Goal: Information Seeking & Learning: Learn about a topic

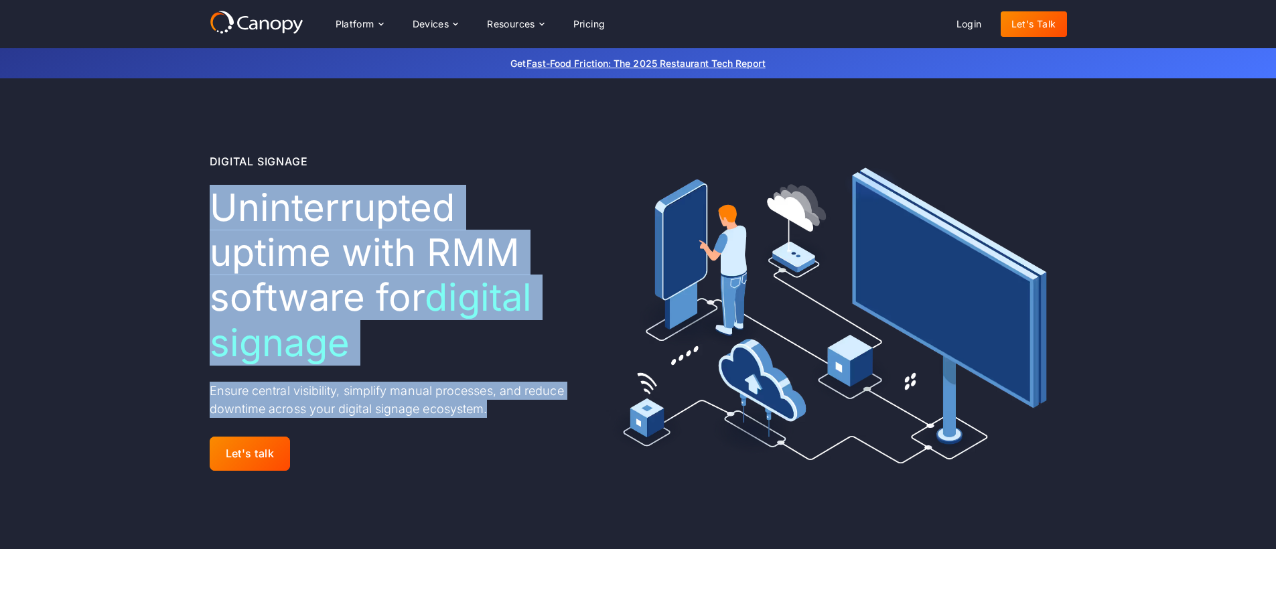
drag, startPoint x: 223, startPoint y: 204, endPoint x: 520, endPoint y: 404, distance: 358.0
click at [520, 404] on div "Digital Signage Uninterrupted uptime with RMM software for digital signage Ensu…" at bounding box center [392, 313] width 364 height 321
click at [520, 404] on p "Ensure central visibility, simplify manual processes, and reduce downtime acros…" at bounding box center [392, 400] width 364 height 36
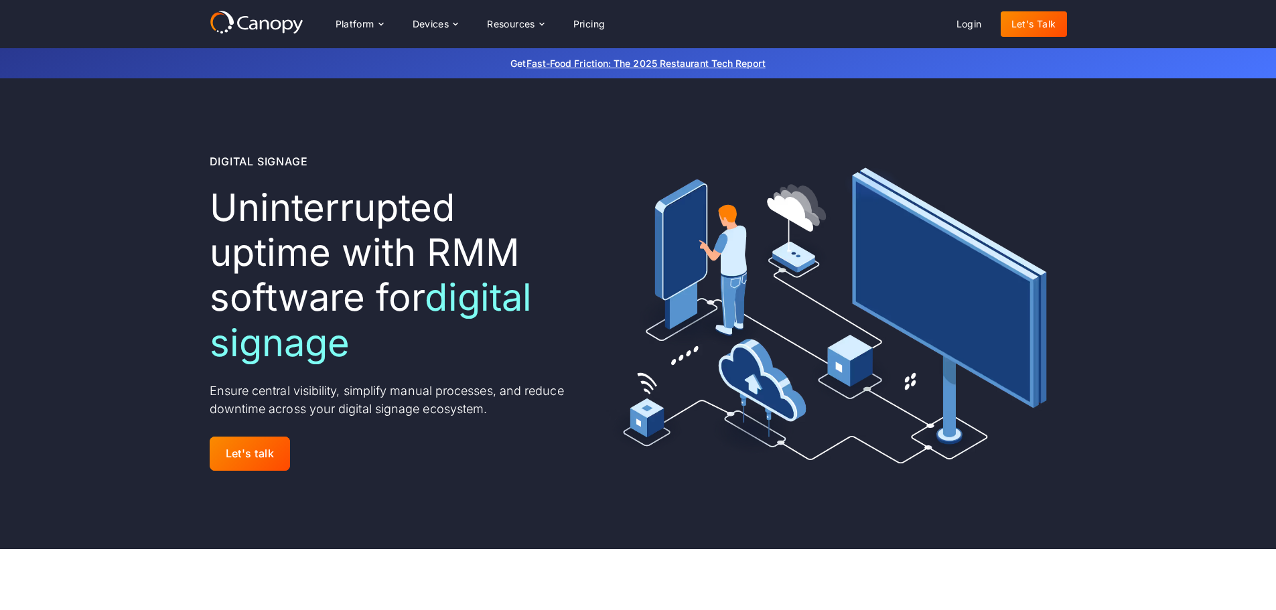
scroll to position [469, 0]
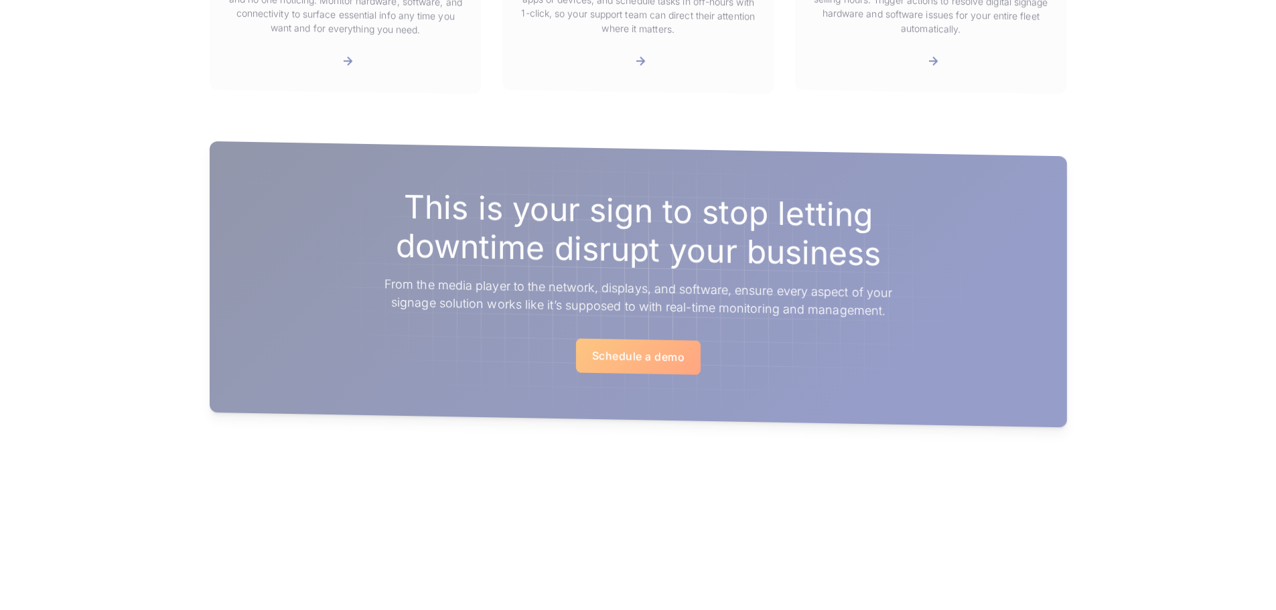
drag, startPoint x: 348, startPoint y: 298, endPoint x: 356, endPoint y: 286, distance: 14.9
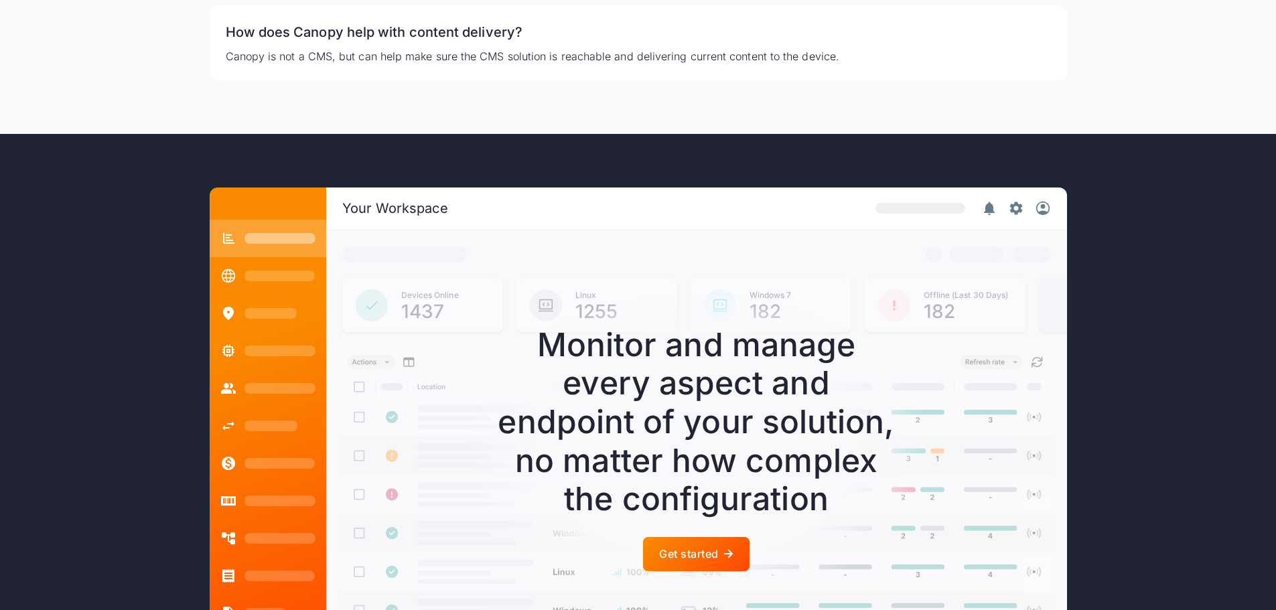
scroll to position [3319, 0]
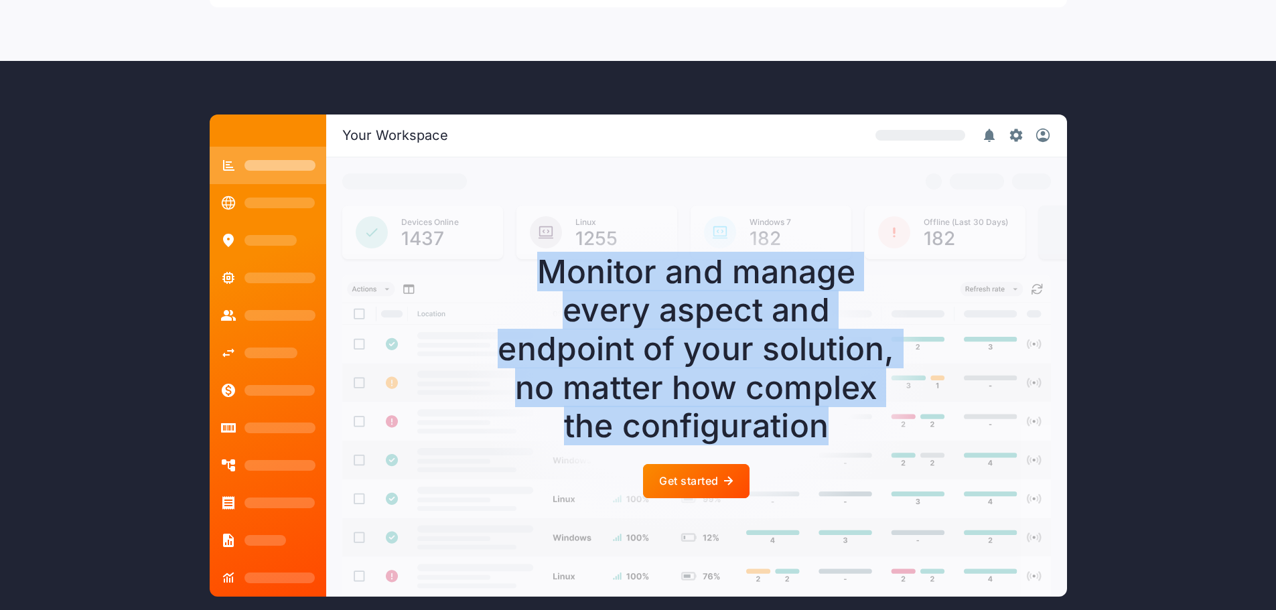
drag, startPoint x: 565, startPoint y: 263, endPoint x: 898, endPoint y: 415, distance: 365.1
click at [898, 415] on div "Monitor and manage every aspect and endpoint of your solution, no matter how co…" at bounding box center [696, 376] width 466 height 313
